Goal: Register for event/course

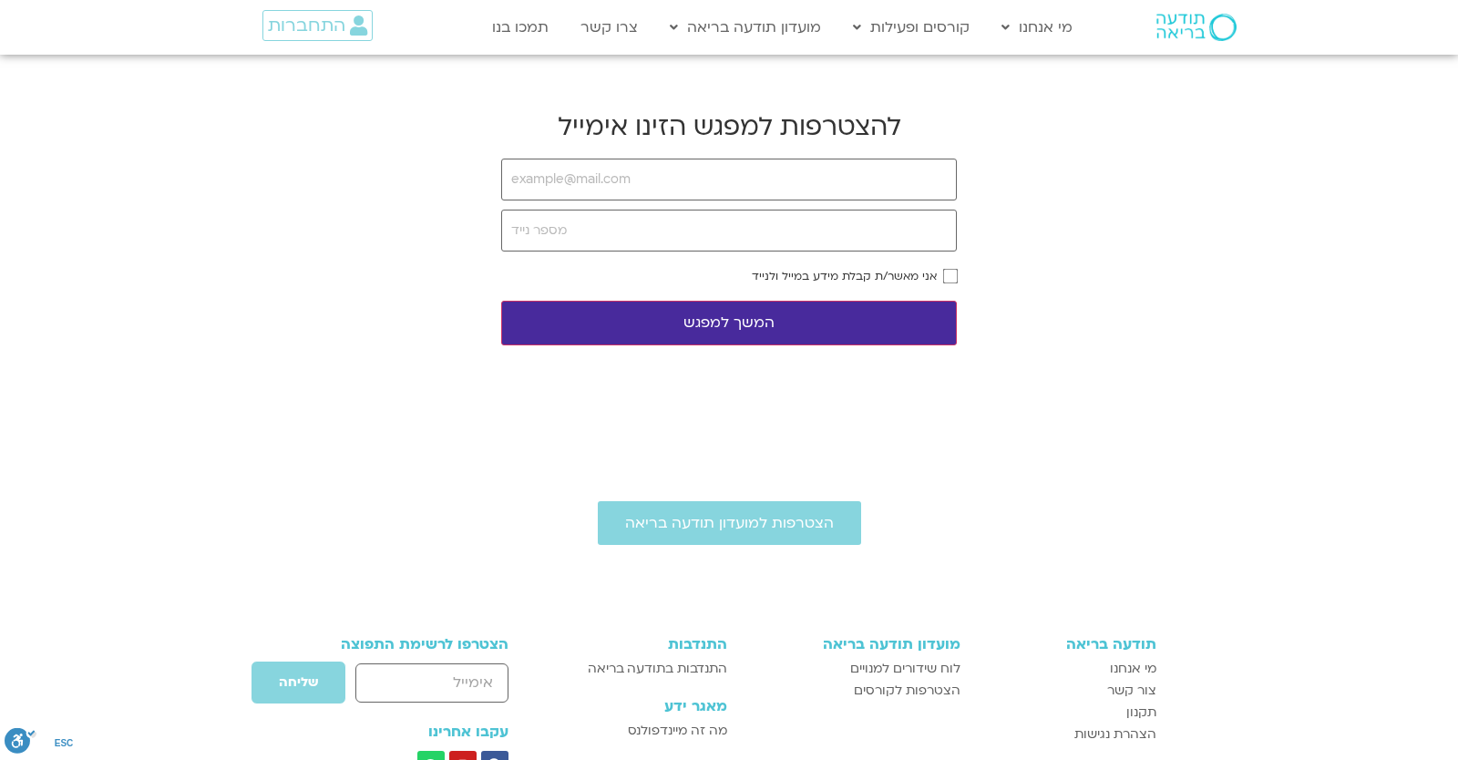
click at [669, 208] on form "אני מאשר/ת קבלת מידע במייל ולנייד המשך למפגש" at bounding box center [729, 252] width 456 height 187
click at [658, 180] on input "email" at bounding box center [729, 180] width 456 height 42
click at [651, 185] on input "email" at bounding box center [729, 180] width 456 height 42
click at [650, 185] on input "email" at bounding box center [729, 180] width 456 height 42
click at [645, 177] on input "email" at bounding box center [729, 180] width 456 height 42
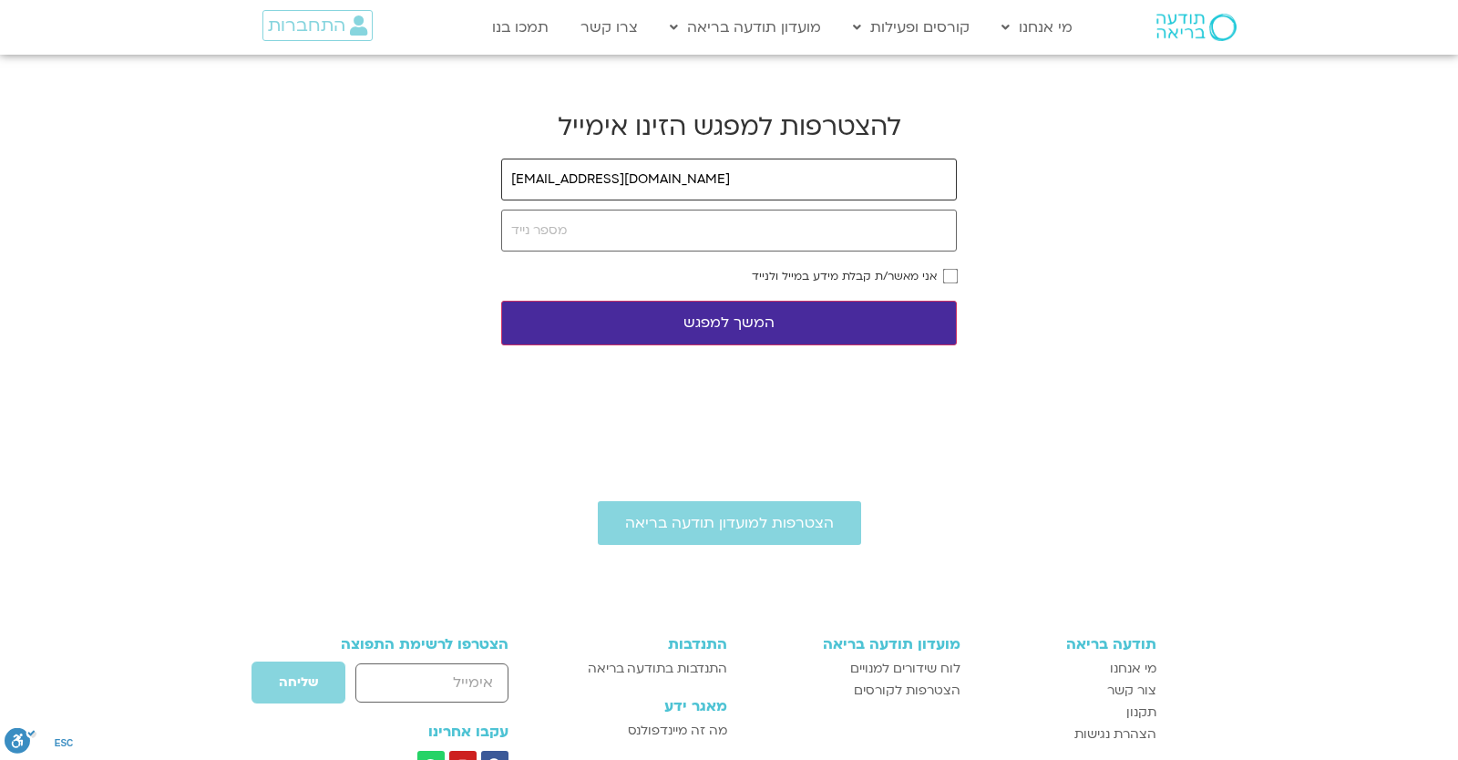
type input "[EMAIL_ADDRESS][DOMAIN_NAME]"
click at [612, 224] on input "tel" at bounding box center [729, 231] width 456 height 42
type input "0546099041"
click at [942, 279] on div "אני מאשר/ת קבלת מידע במייל ולנייד" at bounding box center [729, 276] width 456 height 13
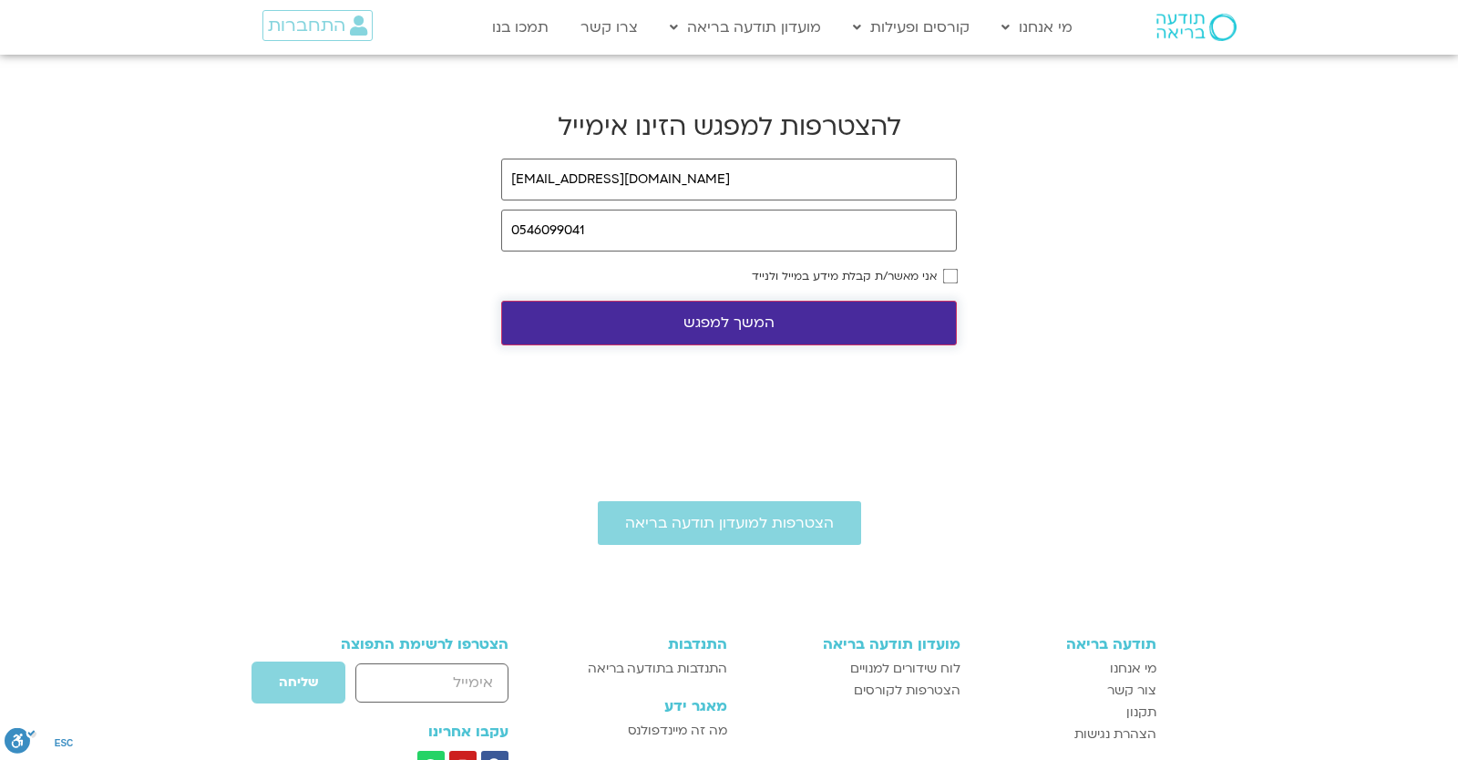
click at [873, 324] on button "המשך למפגש" at bounding box center [729, 323] width 456 height 45
